Goal: Task Accomplishment & Management: Manage account settings

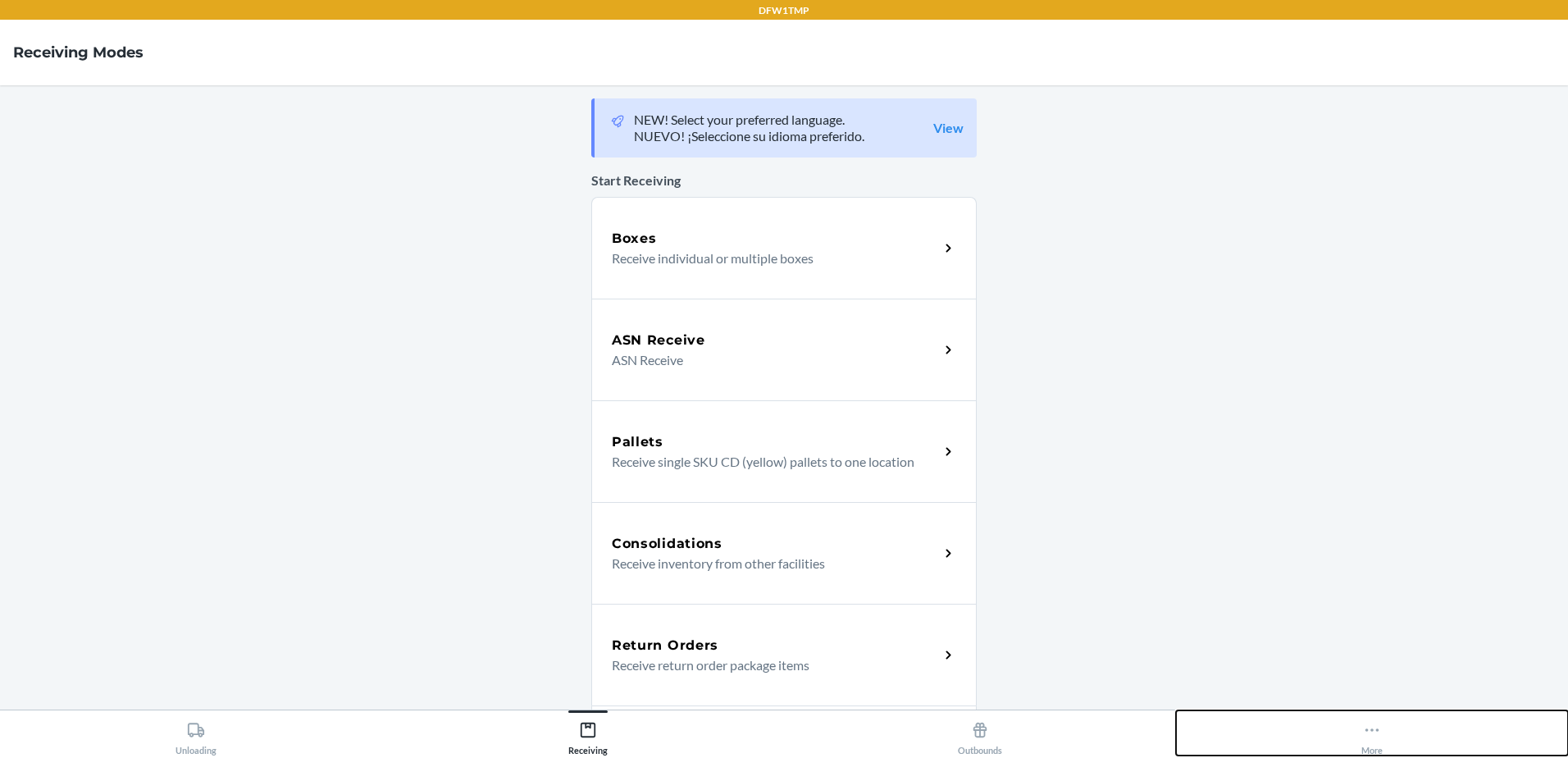
click at [1361, 742] on div "More" at bounding box center [1371, 735] width 21 height 41
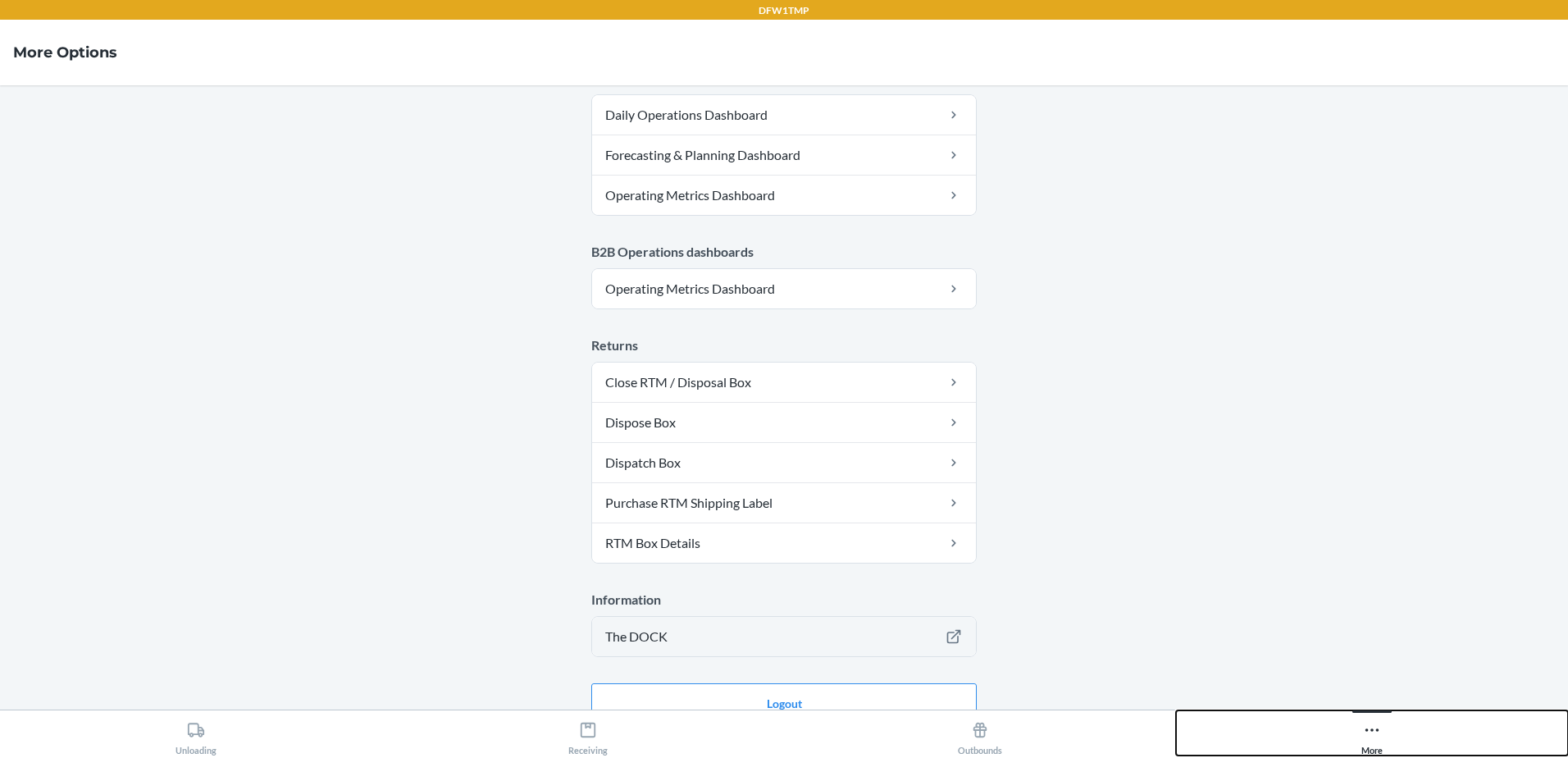
scroll to position [818, 0]
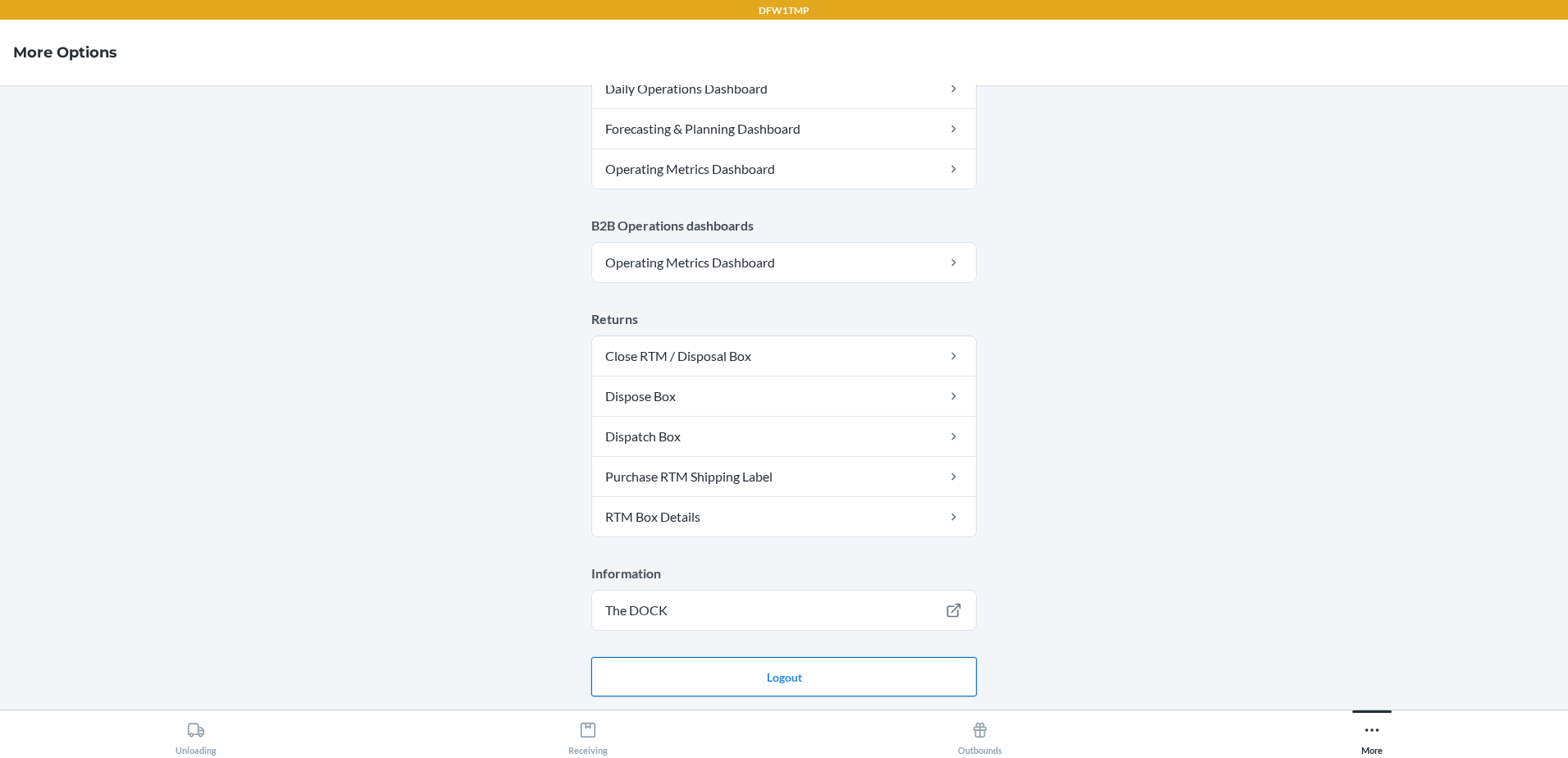
click at [679, 673] on button "Logout" at bounding box center [783, 676] width 385 height 39
